Goal: Check status

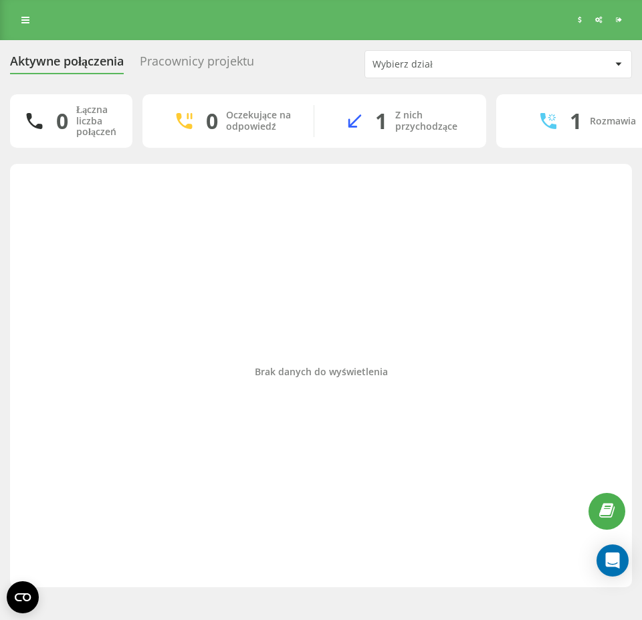
click at [490, 348] on div "Brak danych do wyświetlenia" at bounding box center [321, 371] width 600 height 403
click at [523, 243] on div "Brak danych do wyświetlenia" at bounding box center [321, 371] width 600 height 403
click at [540, 248] on div "Brak danych do wyświetlenia" at bounding box center [321, 371] width 600 height 403
click at [372, 298] on div "Brak danych do wyświetlenia" at bounding box center [321, 371] width 600 height 403
click at [301, 239] on div "Brak danych do wyświetlenia" at bounding box center [321, 371] width 600 height 403
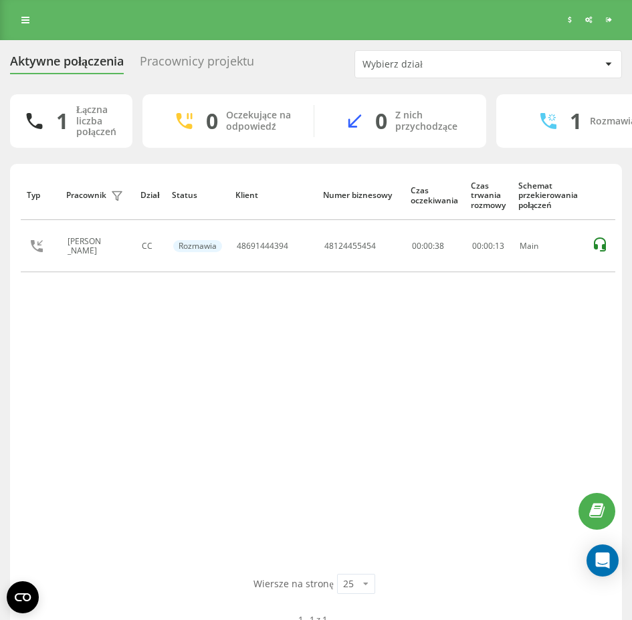
click at [395, 360] on div "Typ Pracownik filtra Dział Status Klient Numer biznesowy Czas oczekiwania Czas …" at bounding box center [316, 371] width 590 height 403
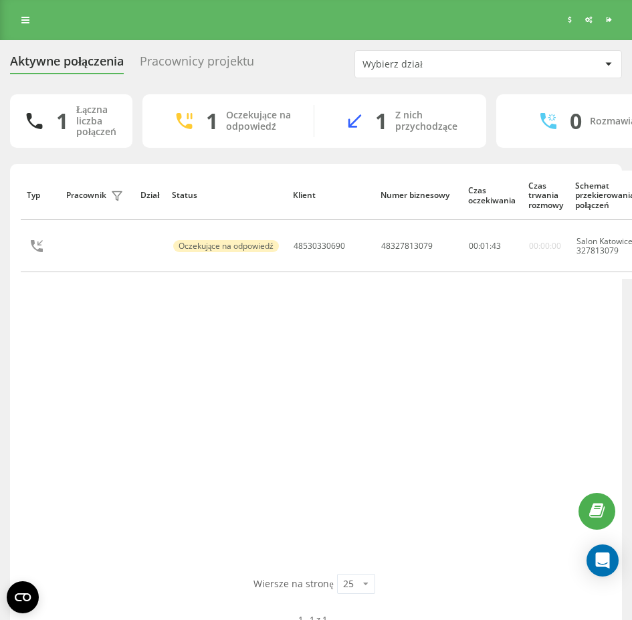
click at [76, 375] on div "Typ Pracownik filtra Dział Status Klient Numer biznesowy Czas oczekiwania Czas …" at bounding box center [316, 371] width 590 height 403
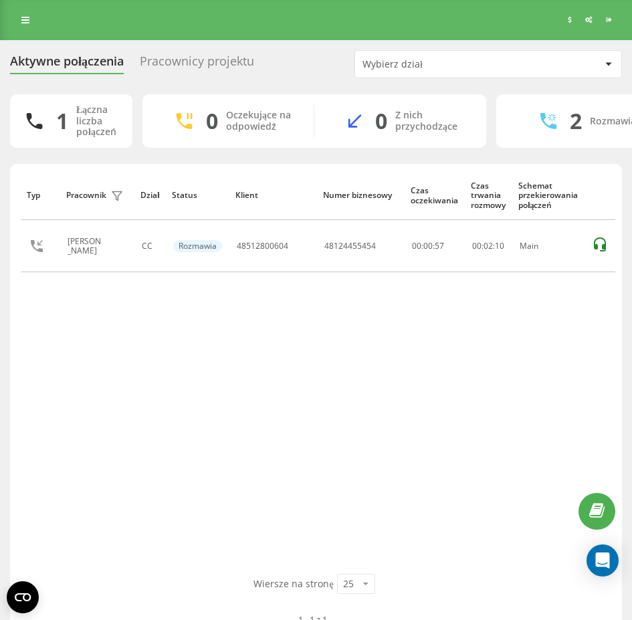
click at [257, 446] on div "Typ Pracownik filtra Dział Status Klient Numer biznesowy Czas oczekiwania Czas …" at bounding box center [316, 371] width 590 height 403
